Goal: Use online tool/utility

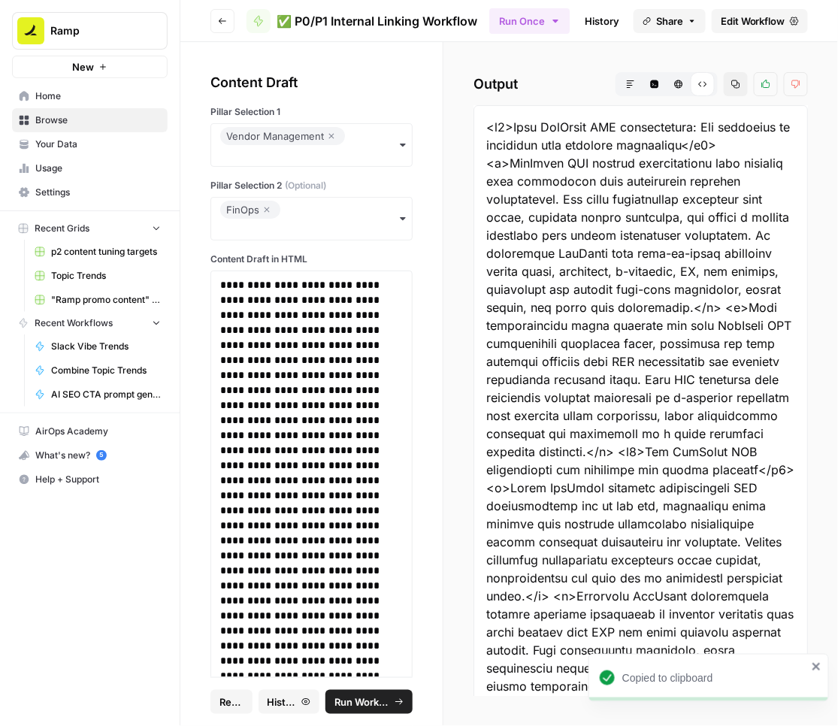
click at [331, 135] on icon "button" at bounding box center [331, 136] width 5 height 5
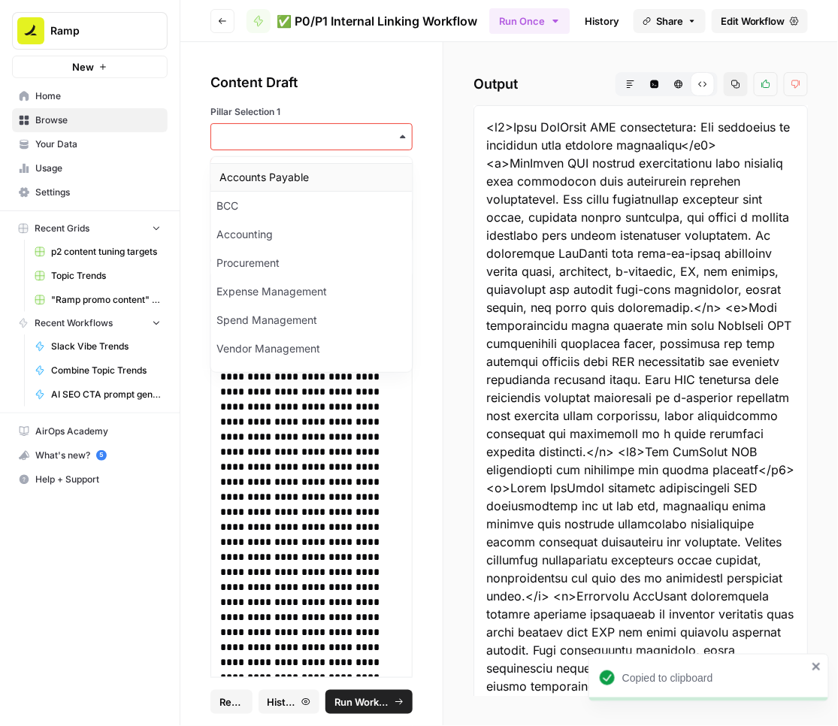
click at [258, 177] on div "Accounts Payable" at bounding box center [311, 177] width 201 height 29
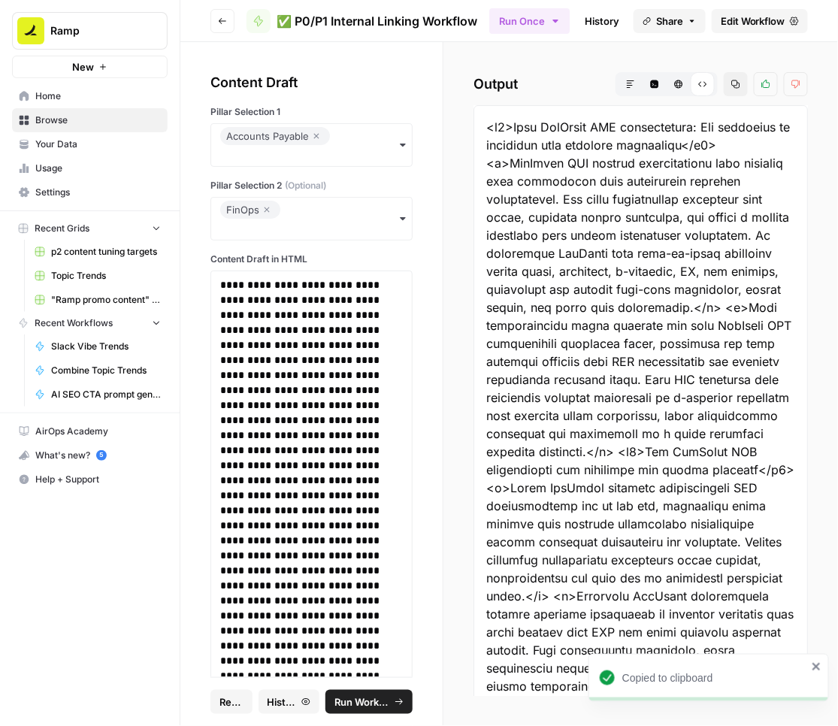
click at [272, 204] on div "FinOps" at bounding box center [250, 210] width 48 height 18
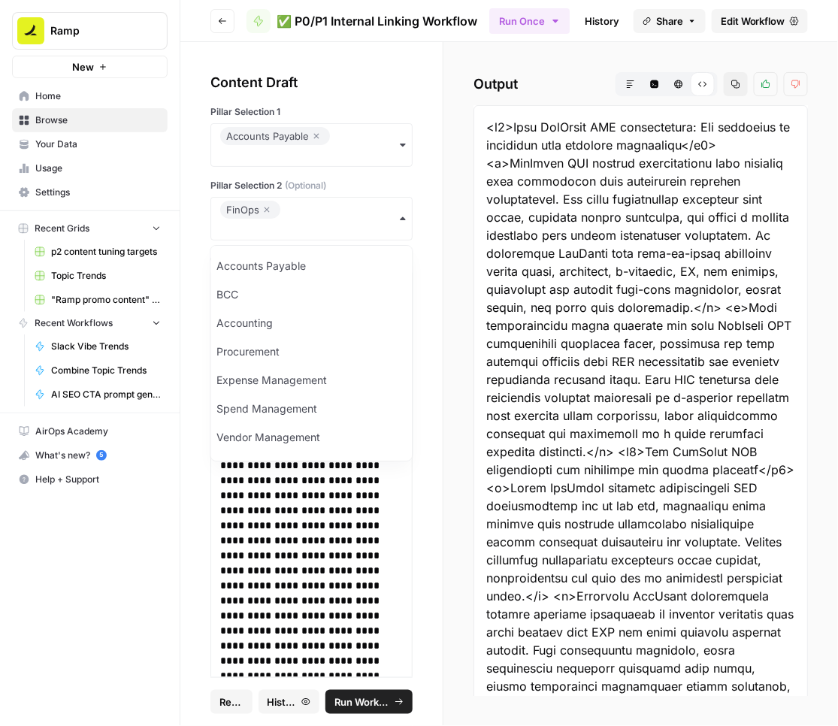
click at [268, 207] on icon "button" at bounding box center [266, 210] width 9 height 18
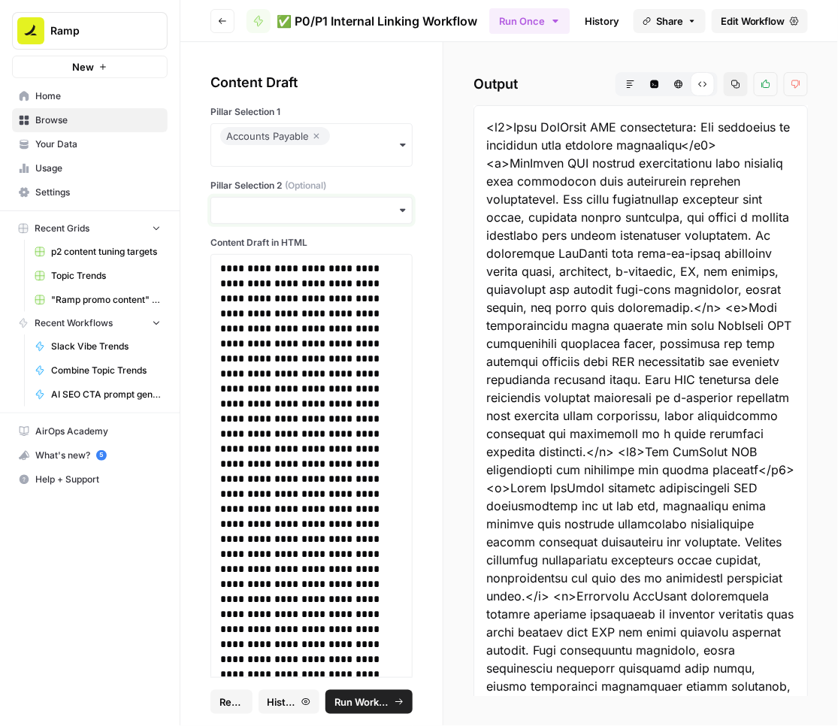
click at [259, 215] on input "Pillar Selection 2 (Optional)" at bounding box center [311, 210] width 183 height 15
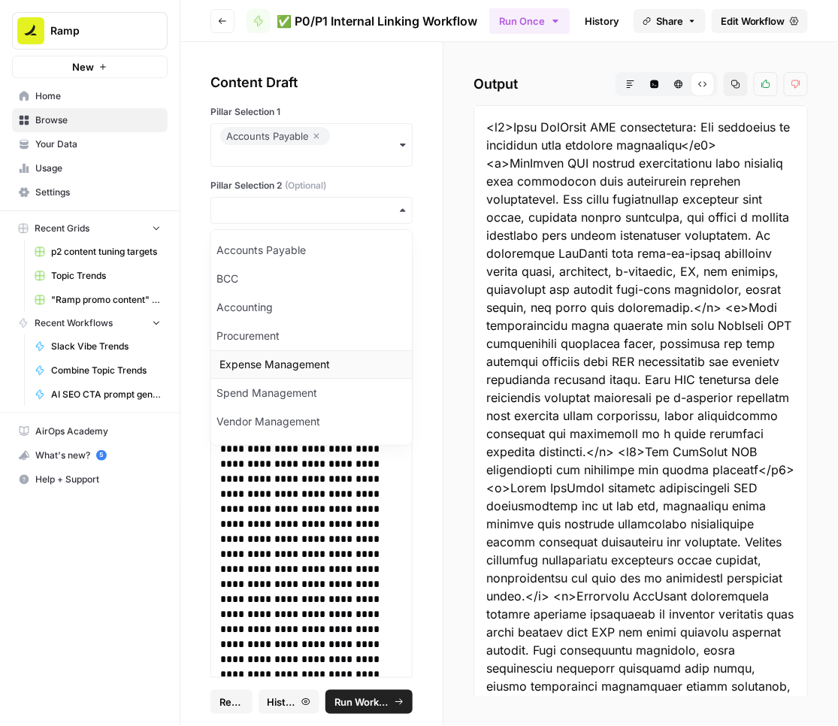
click at [256, 362] on div "Expense Management" at bounding box center [310, 364] width 201 height 29
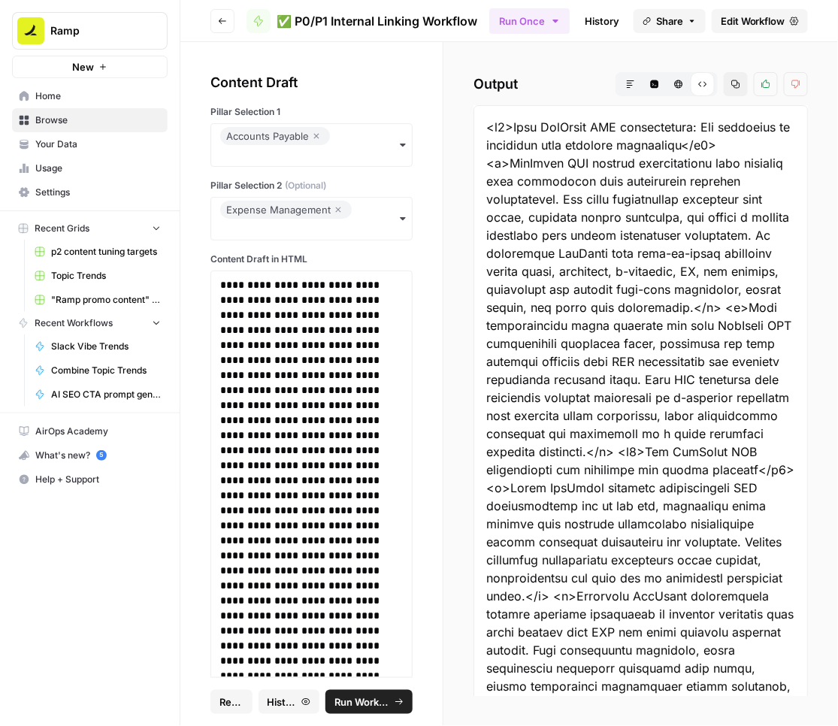
click at [359, 699] on span "Run Workflow" at bounding box center [362, 701] width 56 height 15
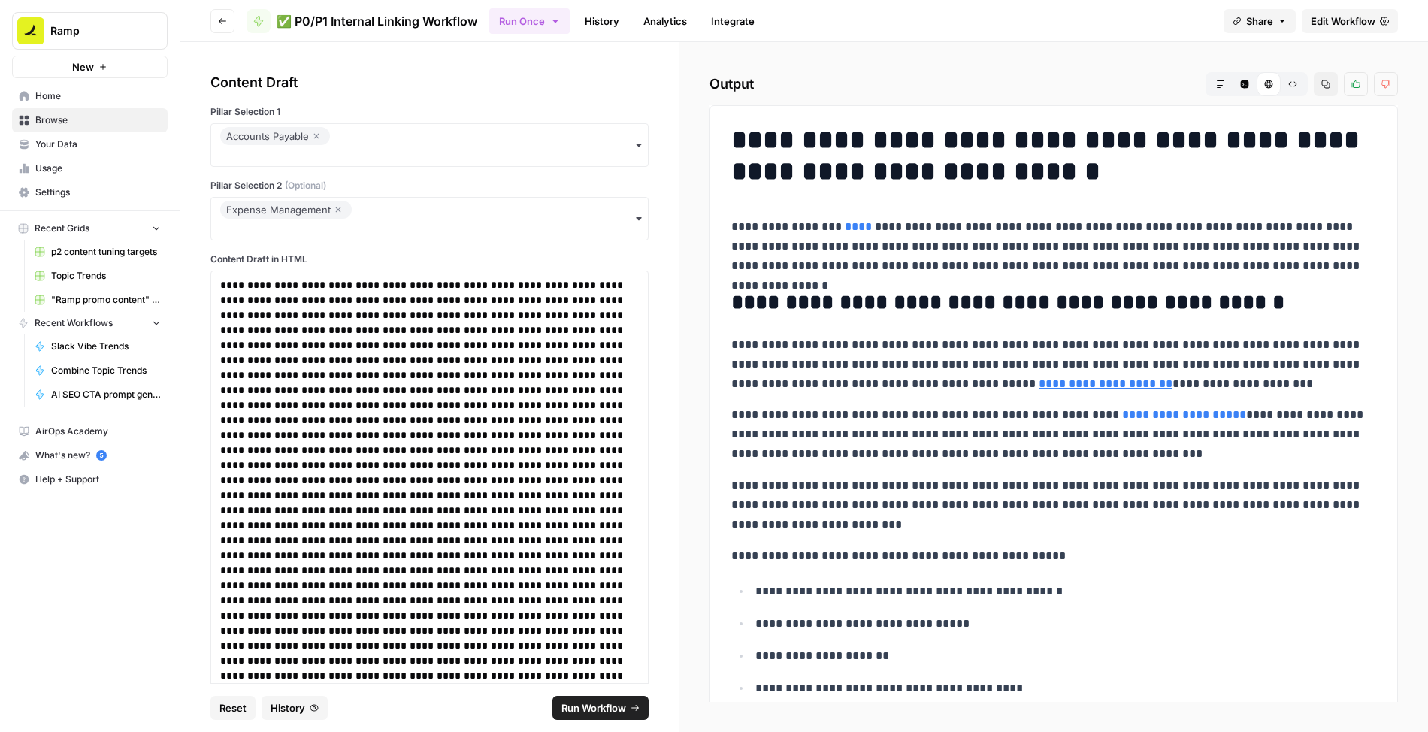
click at [837, 84] on button "Raw Output" at bounding box center [1293, 84] width 24 height 24
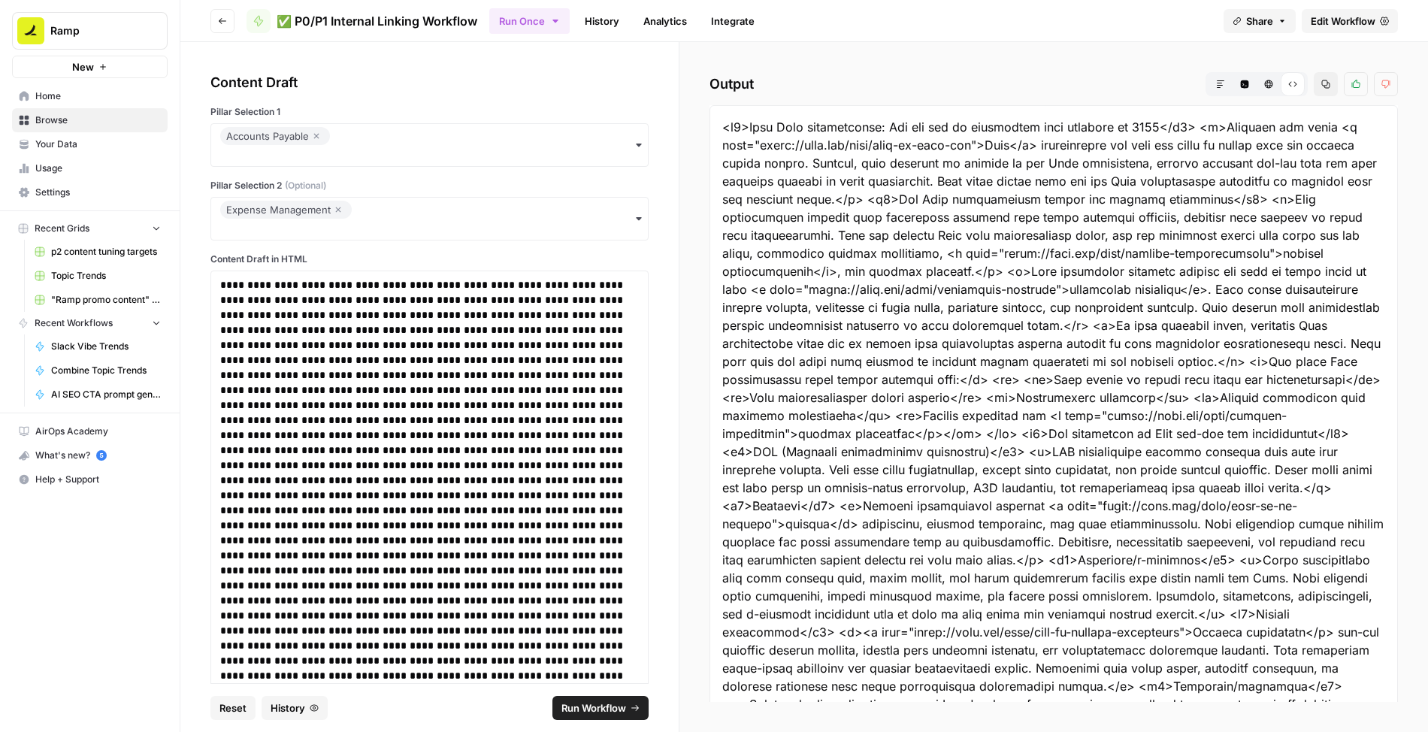
click at [837, 80] on button "Markdown" at bounding box center [1220, 84] width 24 height 24
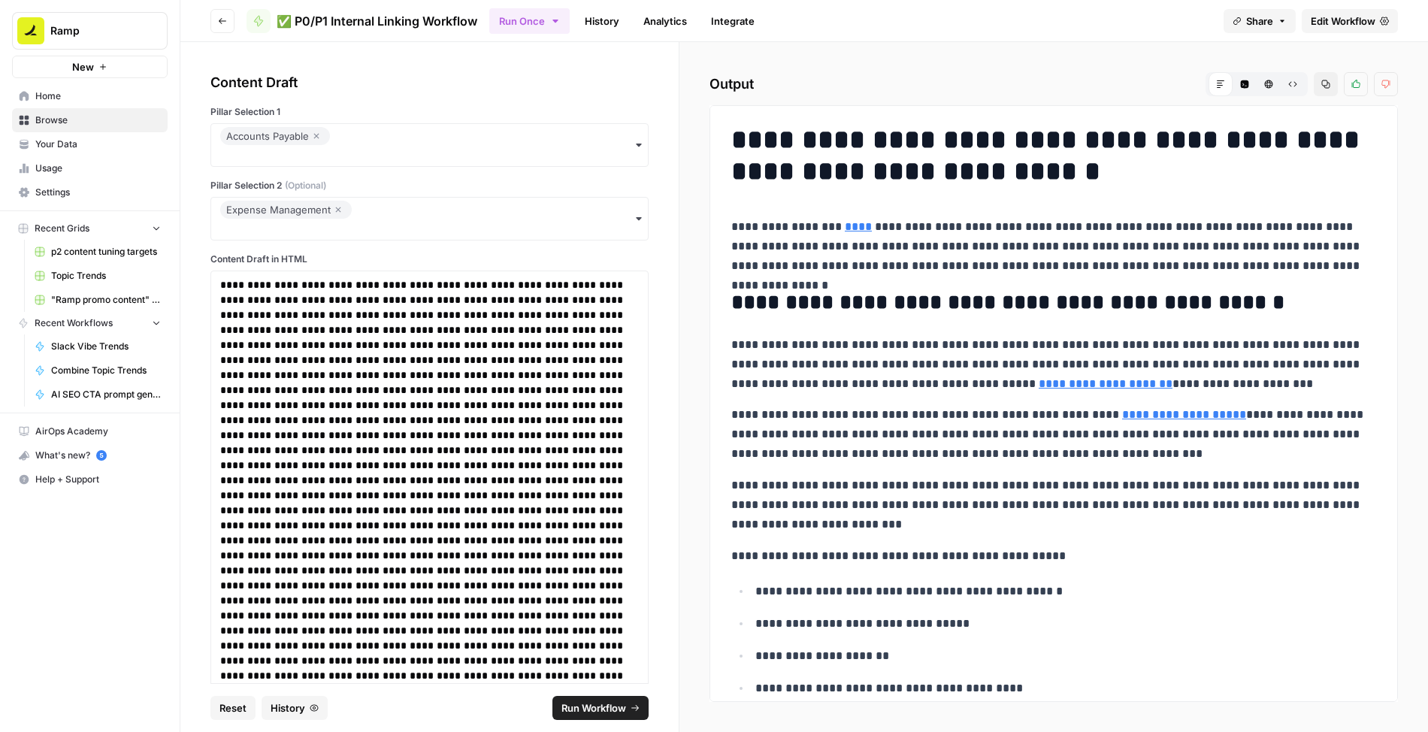
click at [837, 83] on icon "button" at bounding box center [1293, 84] width 8 height 5
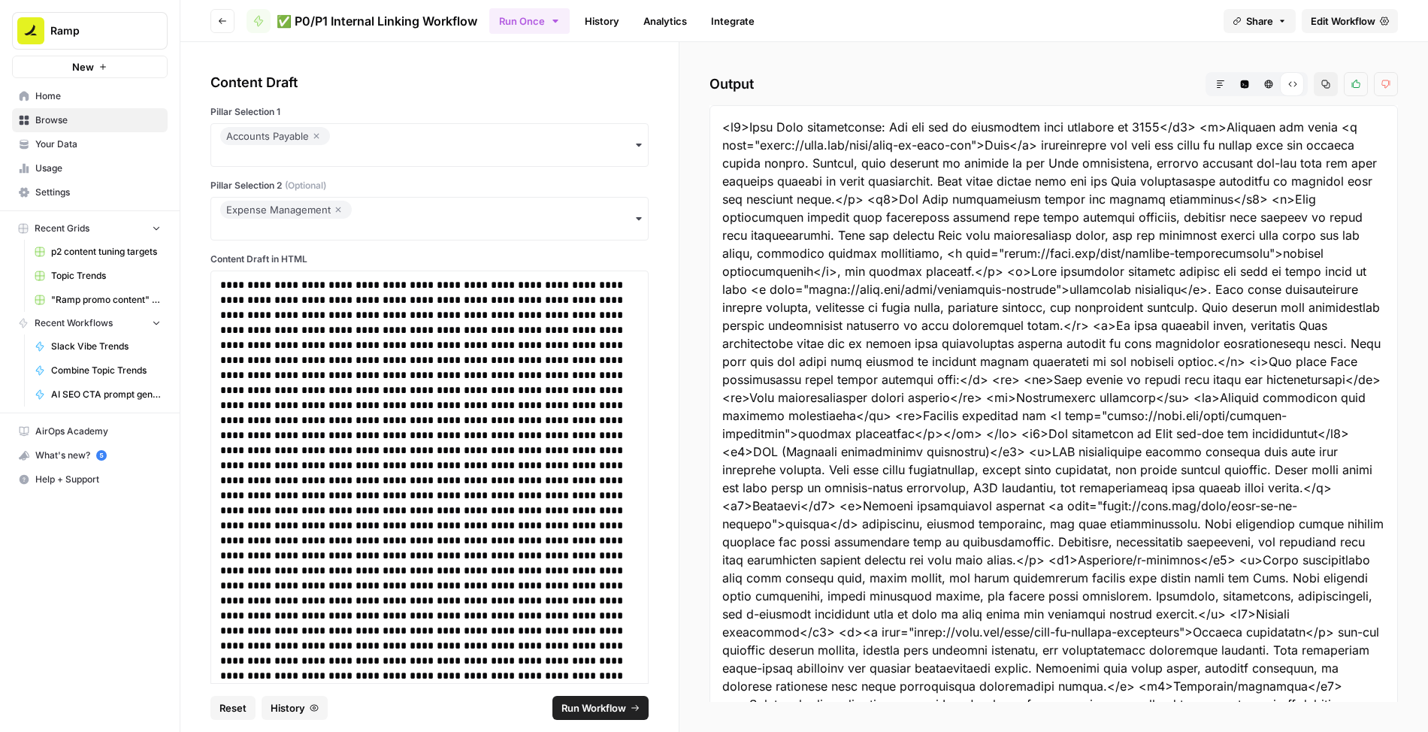
click at [837, 83] on icon "button" at bounding box center [1326, 84] width 8 height 8
